Goal: Transaction & Acquisition: Subscribe to service/newsletter

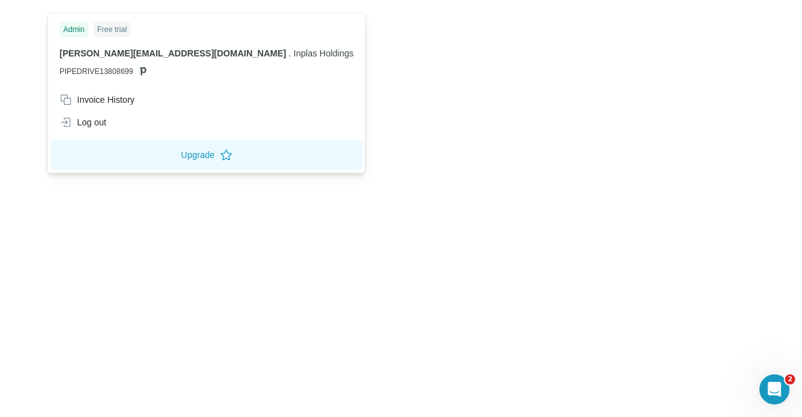
click at [106, 28] on div "Free trial" at bounding box center [111, 29] width 37 height 15
click at [117, 30] on div "Free trial" at bounding box center [111, 29] width 37 height 15
click at [82, 29] on div "Admin" at bounding box center [74, 29] width 29 height 15
click at [120, 28] on div "Free trial" at bounding box center [111, 29] width 37 height 15
click at [152, 152] on button "Upgrade" at bounding box center [206, 155] width 311 height 30
